Goal: Find specific page/section: Find specific page/section

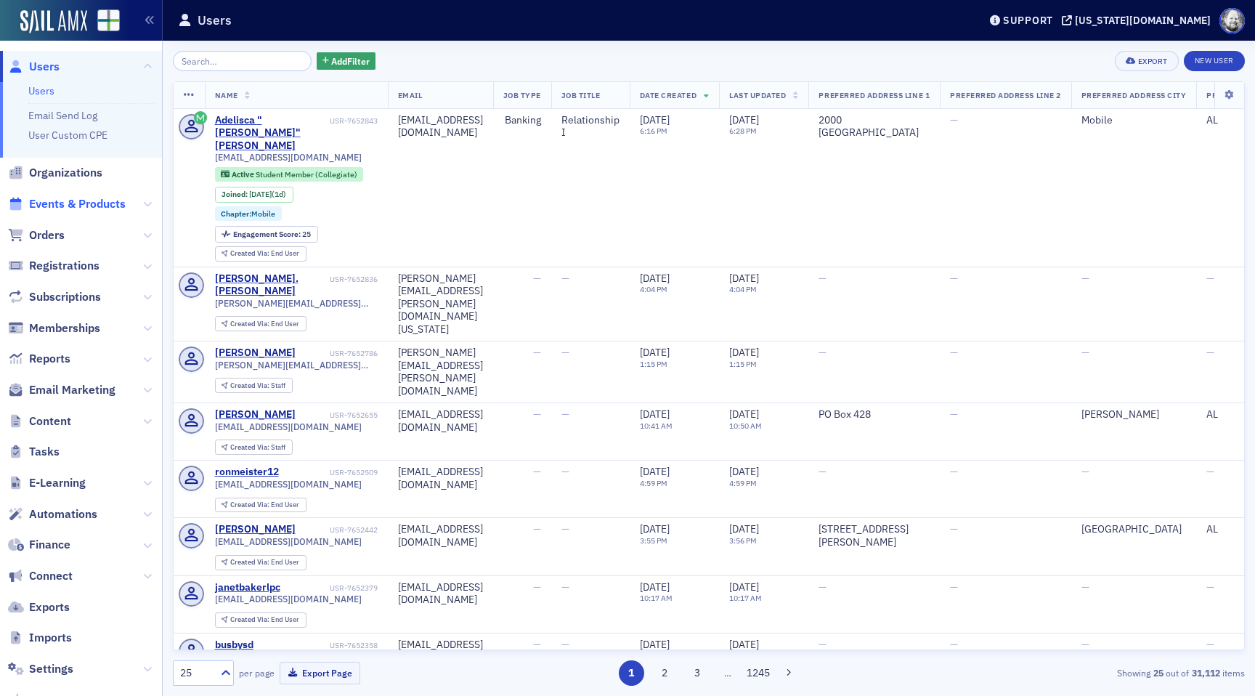
click at [66, 198] on span "Events & Products" at bounding box center [77, 204] width 97 height 16
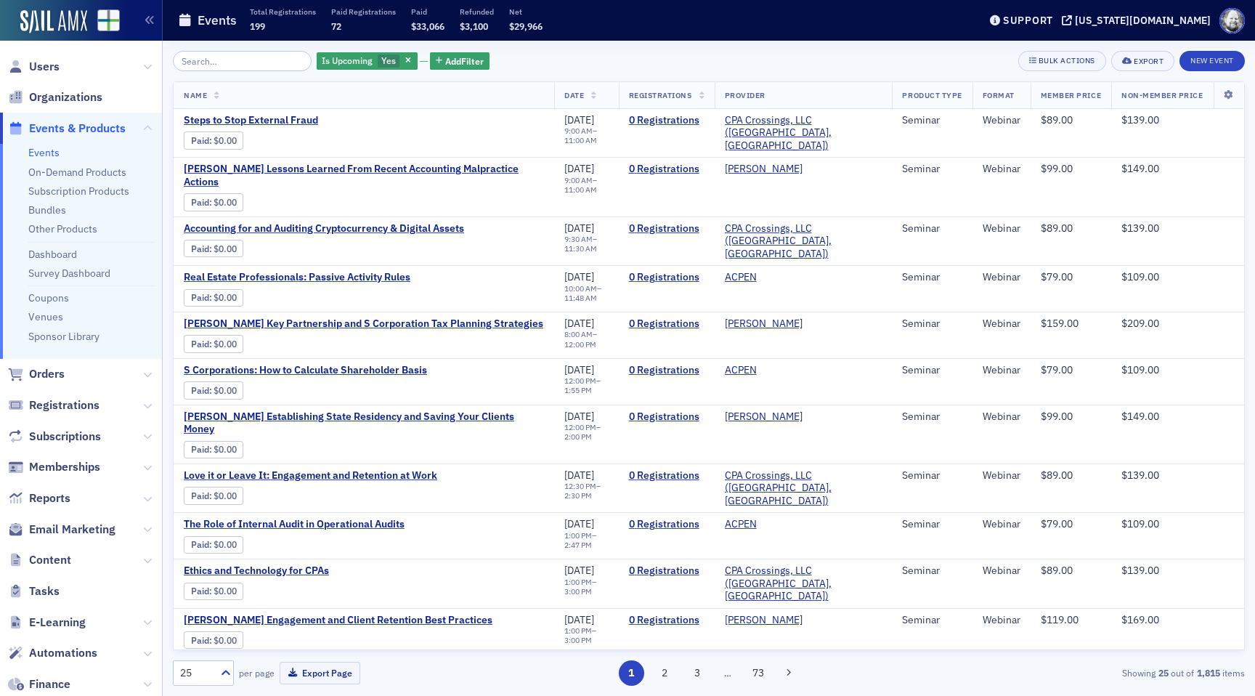
click at [240, 57] on input "search" at bounding box center [242, 61] width 139 height 20
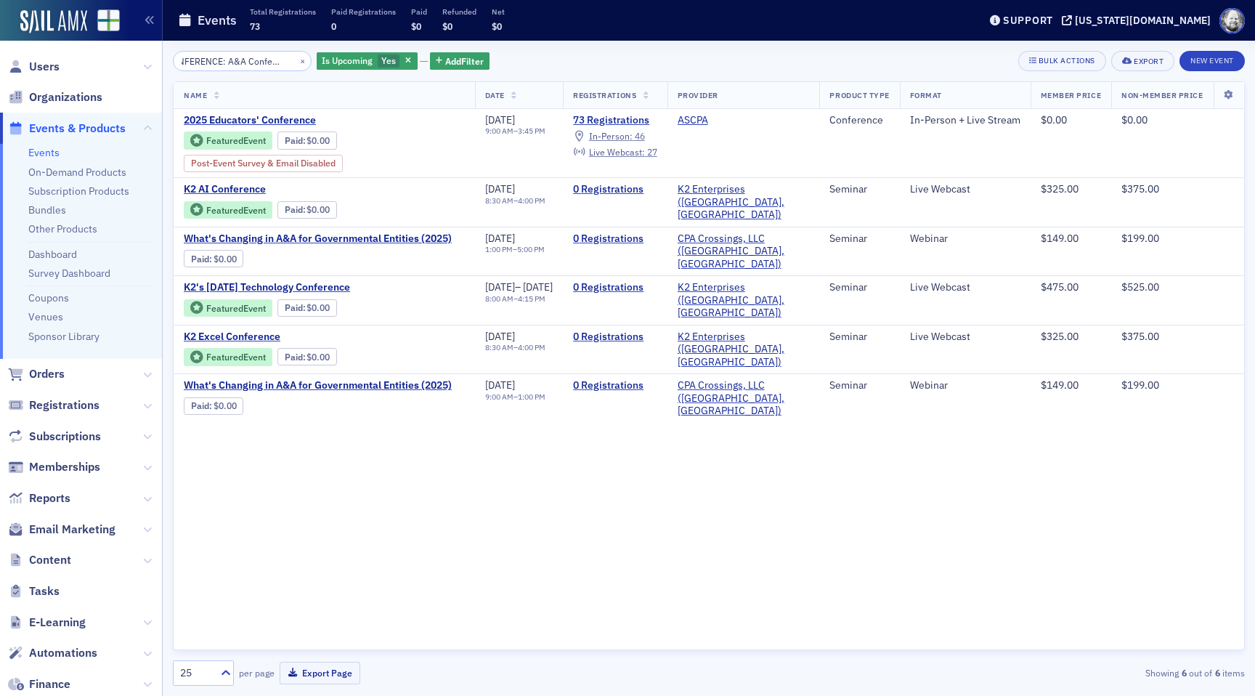
type input "CONFERENCE: A&A Conference"
click at [296, 61] on button "×" at bounding box center [302, 60] width 13 height 13
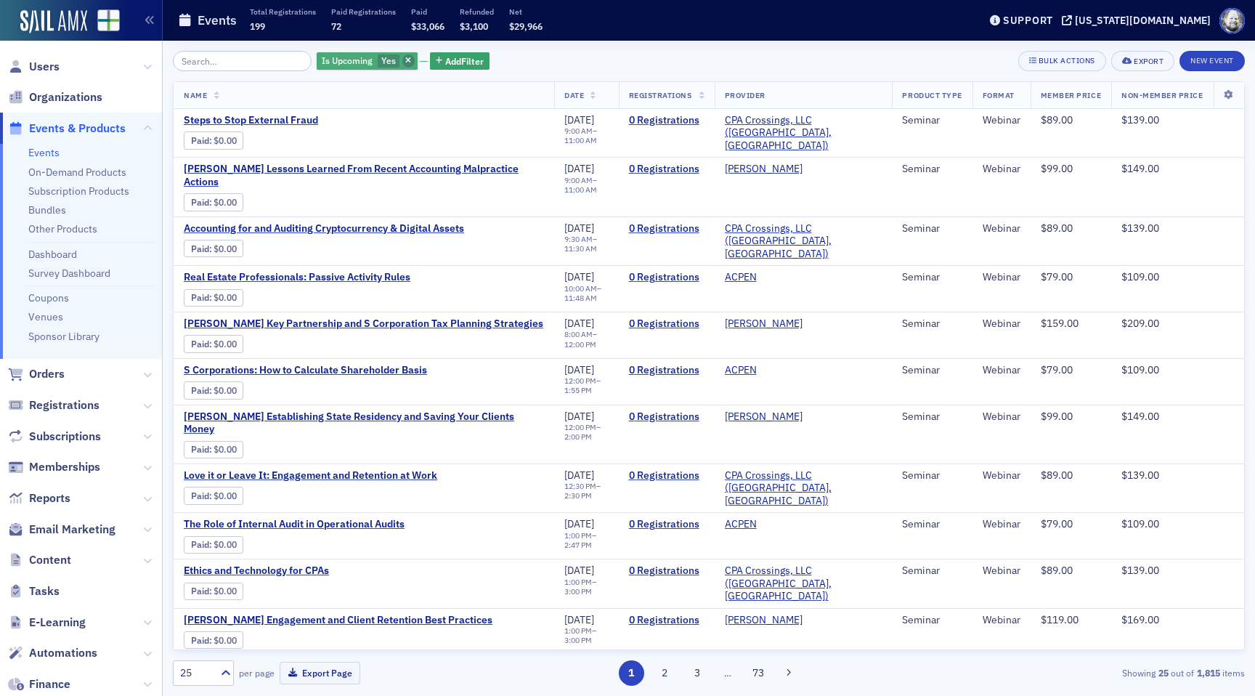
click at [405, 57] on icon "button" at bounding box center [408, 61] width 6 height 8
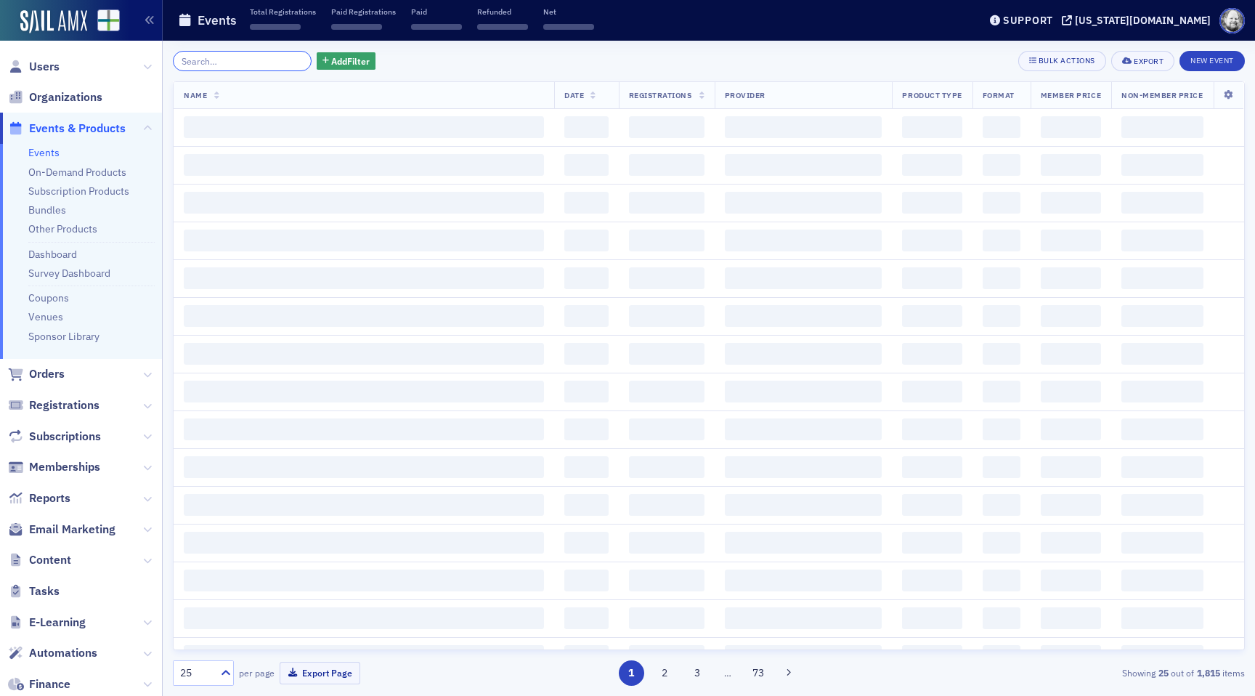
click at [205, 57] on input "search" at bounding box center [242, 61] width 139 height 20
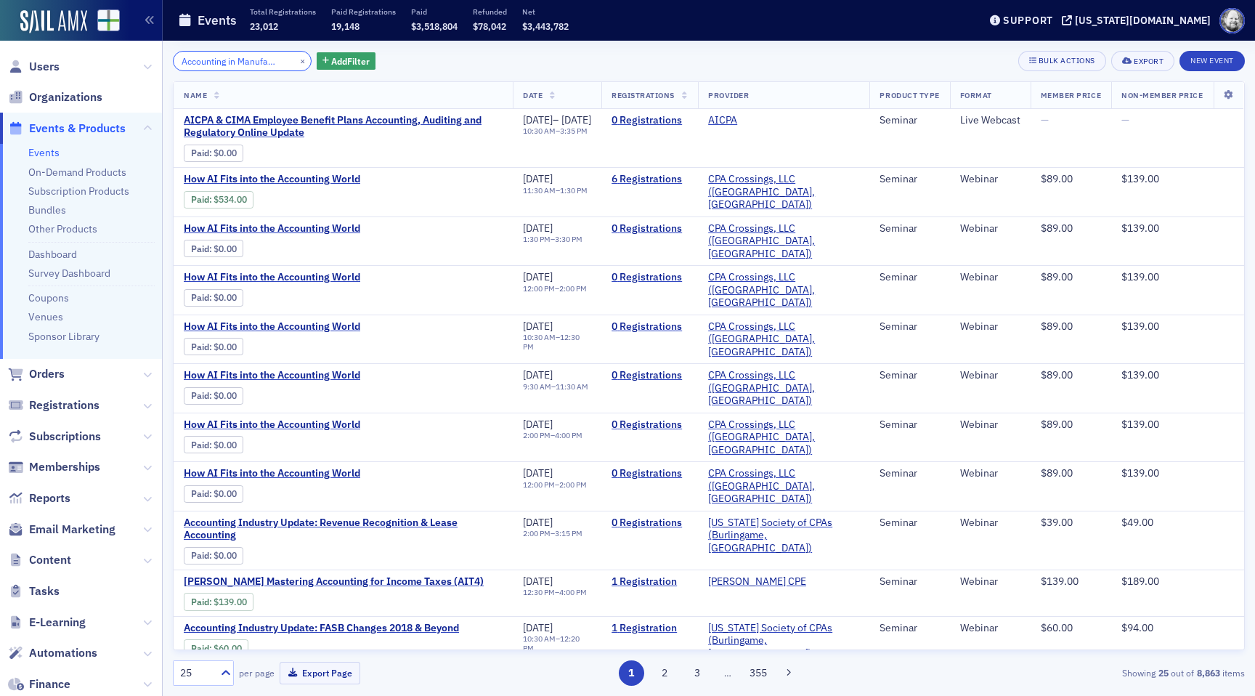
type input "AI & Accounting in Manufacturing"
